Goal: Information Seeking & Learning: Learn about a topic

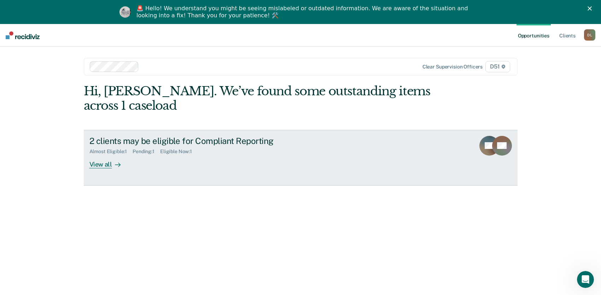
click at [238, 142] on div "2 clients may be eligible for Compliant Reporting" at bounding box center [213, 141] width 248 height 10
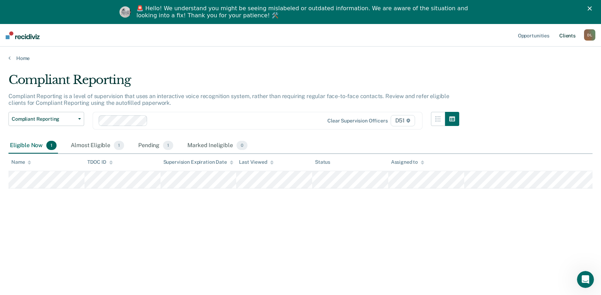
click at [572, 36] on link "Client s" at bounding box center [567, 35] width 19 height 23
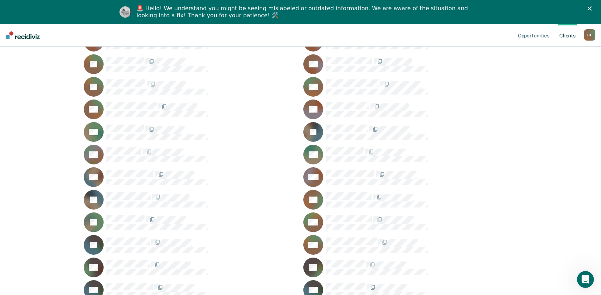
scroll to position [247, 0]
